Goal: Transaction & Acquisition: Purchase product/service

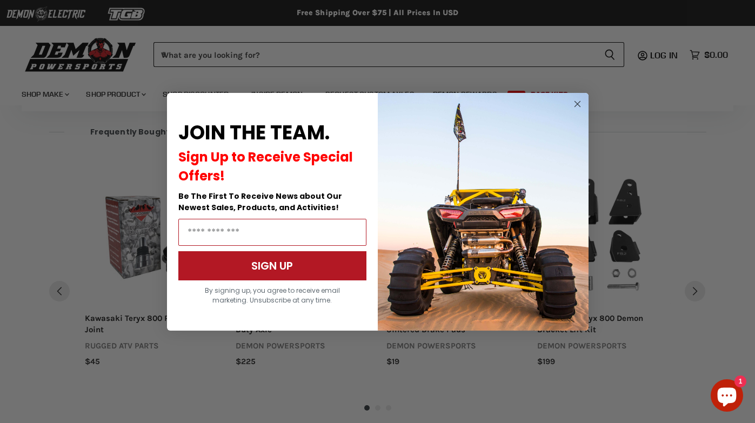
scroll to position [1075, 0]
